Goal: Communication & Community: Answer question/provide support

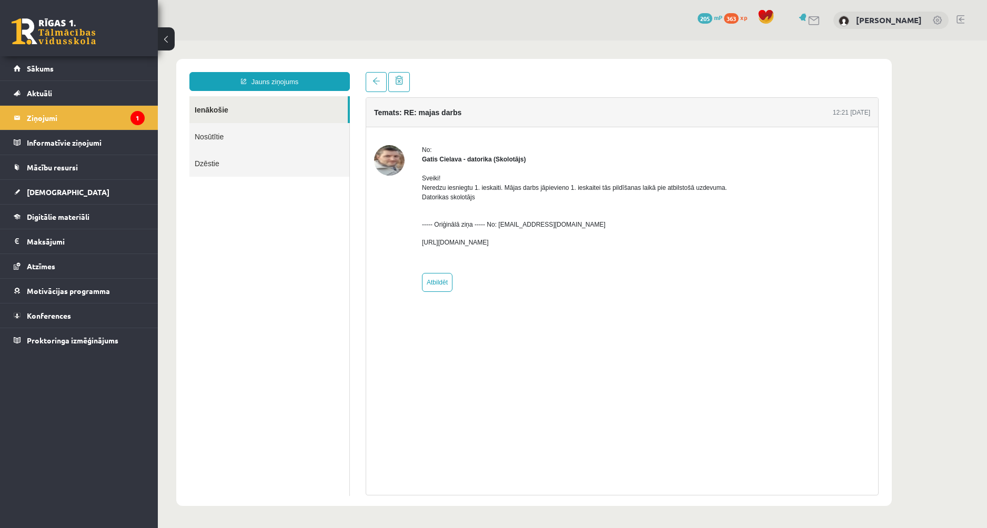
click at [166, 33] on button at bounding box center [166, 38] width 17 height 23
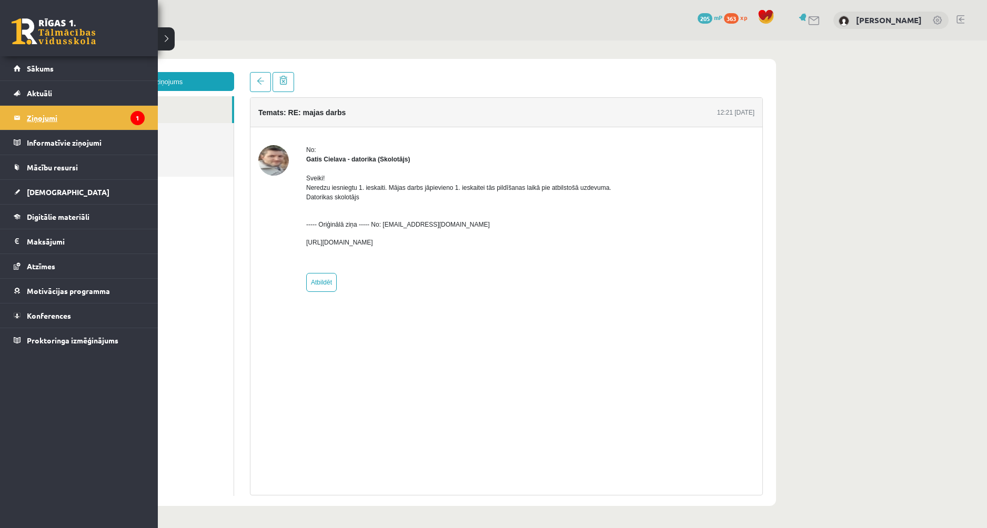
click at [42, 120] on legend "Ziņojumi 1" at bounding box center [86, 118] width 118 height 24
